Goal: Task Accomplishment & Management: Use online tool/utility

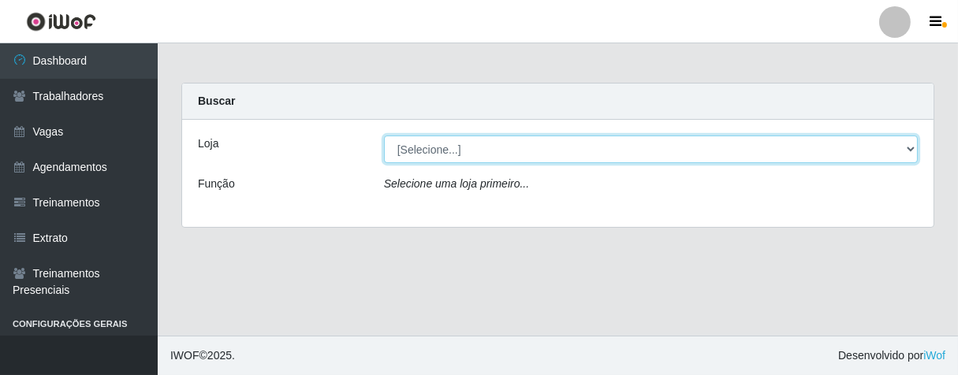
click at [910, 148] on select "[Selecione...] Superbox [GEOGRAPHIC_DATA] - Bessa" at bounding box center [651, 150] width 534 height 28
select select "206"
click at [384, 136] on select "[Selecione...] Superbox [GEOGRAPHIC_DATA] - Bessa" at bounding box center [651, 150] width 534 height 28
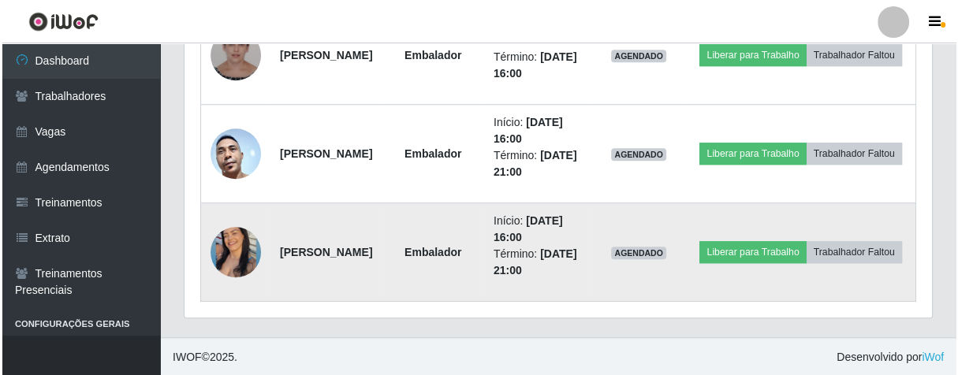
scroll to position [532, 0]
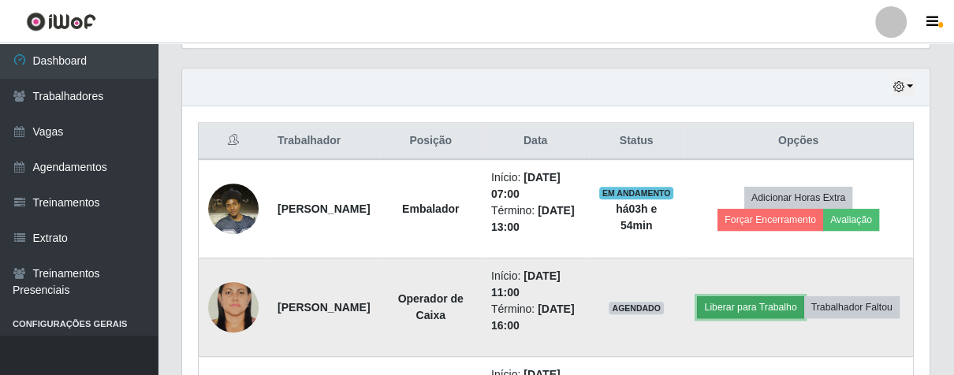
click at [775, 297] on button "Liberar para Trabalho" at bounding box center [750, 308] width 106 height 22
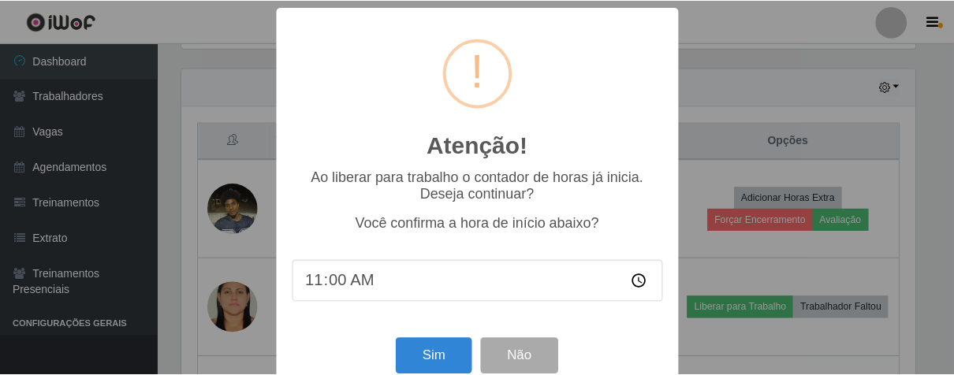
scroll to position [35, 0]
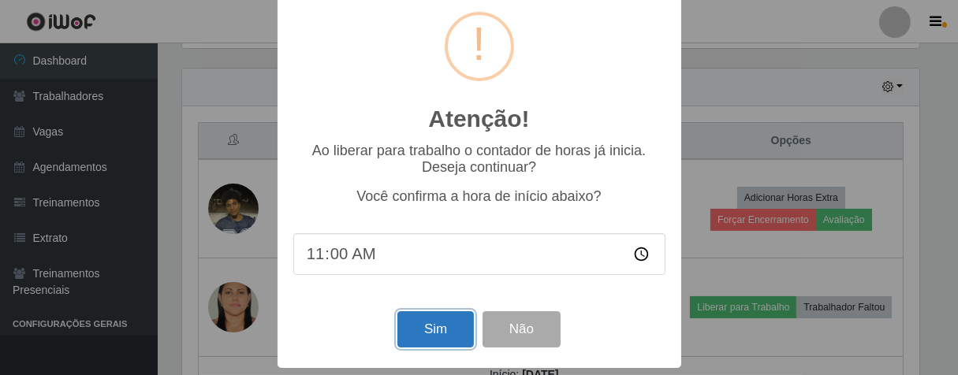
click at [449, 328] on button "Sim" at bounding box center [435, 329] width 76 height 37
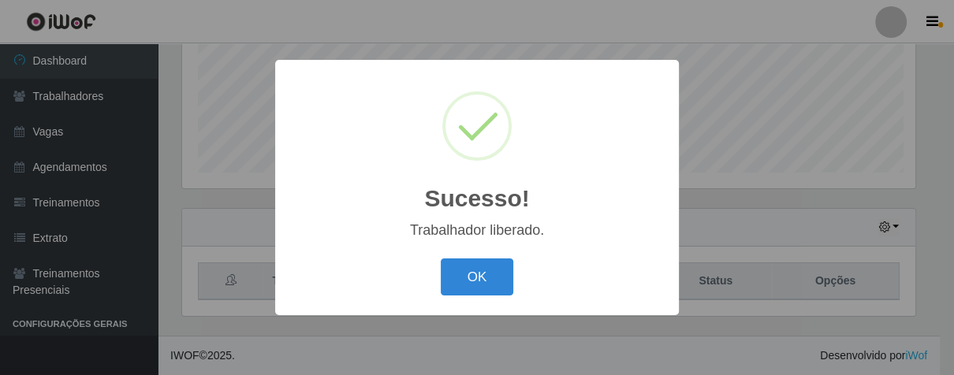
scroll to position [326, 738]
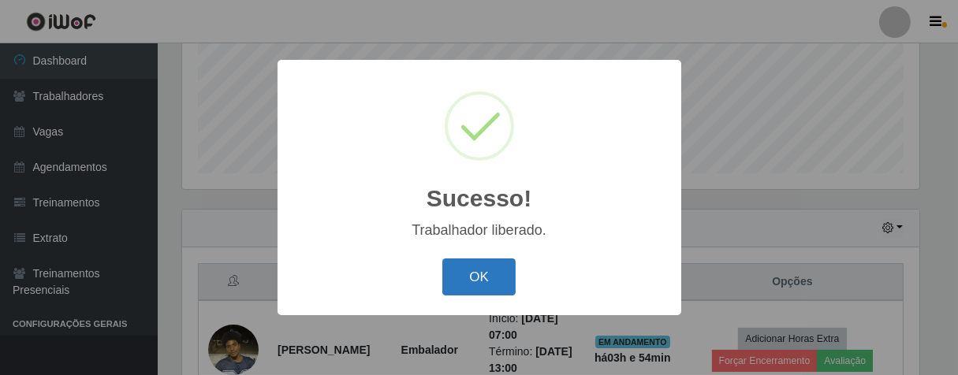
click at [483, 282] on button "OK" at bounding box center [478, 277] width 73 height 37
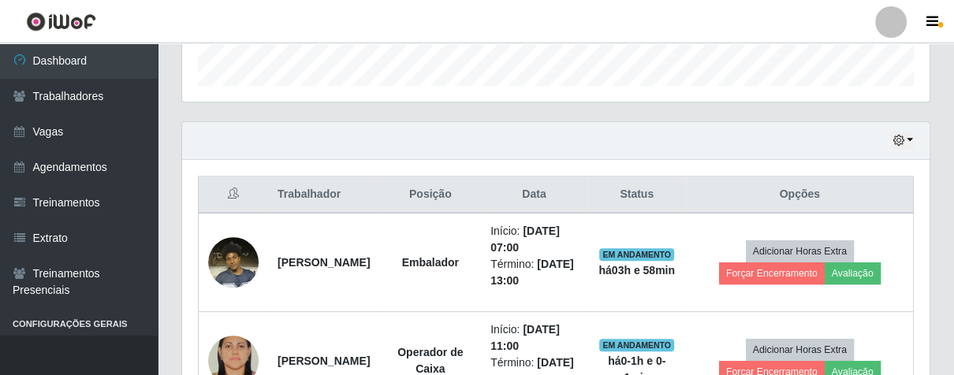
scroll to position [828, 0]
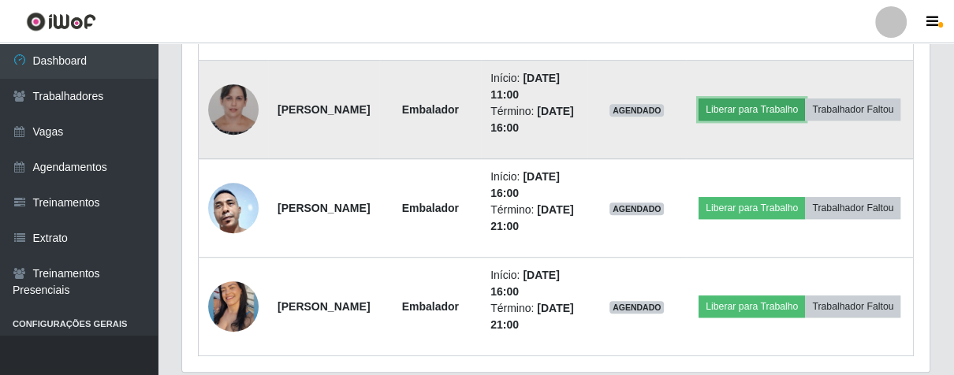
click at [800, 121] on button "Liberar para Trabalho" at bounding box center [752, 110] width 106 height 22
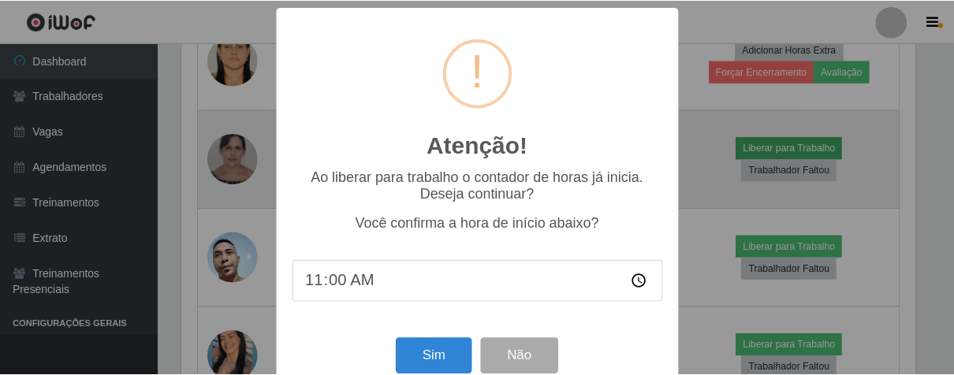
scroll to position [326, 738]
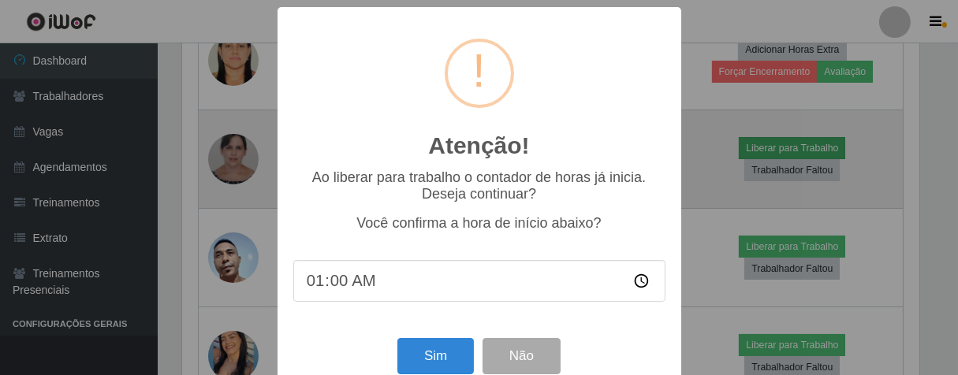
type input "11:00"
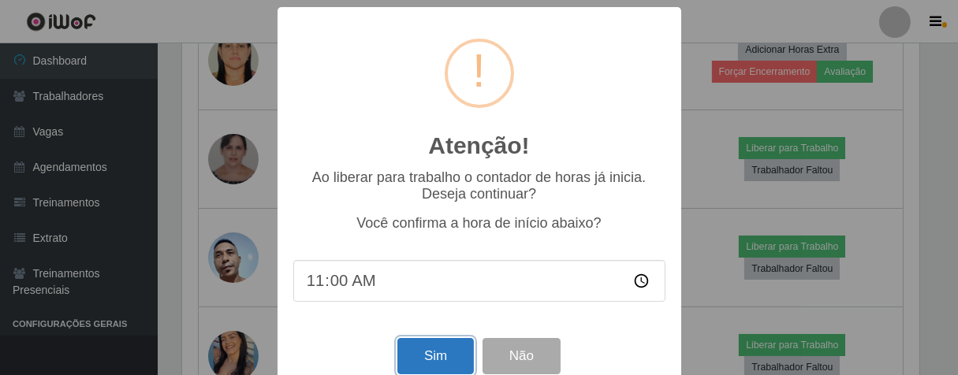
click at [436, 353] on button "Sim" at bounding box center [435, 356] width 76 height 37
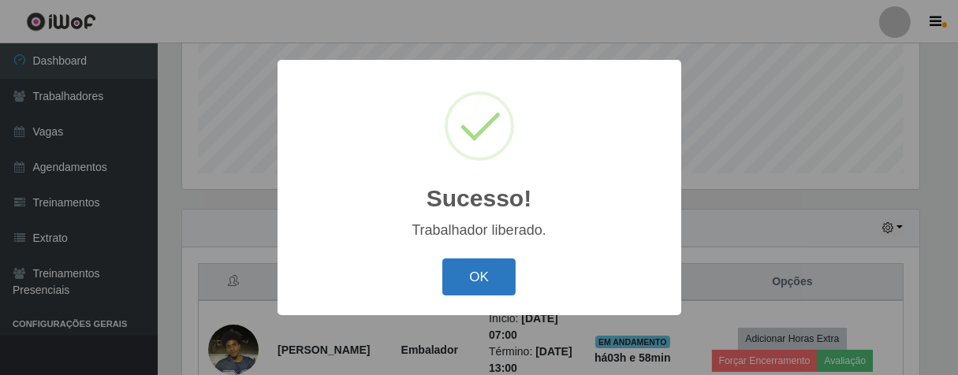
click at [501, 264] on button "OK" at bounding box center [478, 277] width 73 height 37
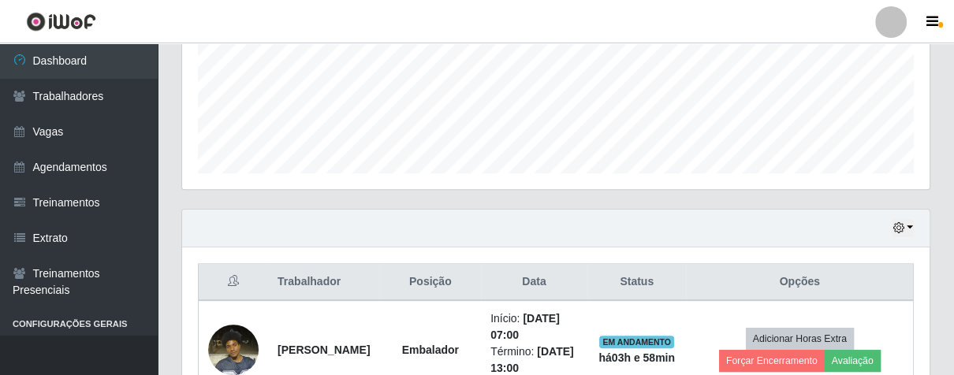
scroll to position [653, 0]
